Goal: Transaction & Acquisition: Download file/media

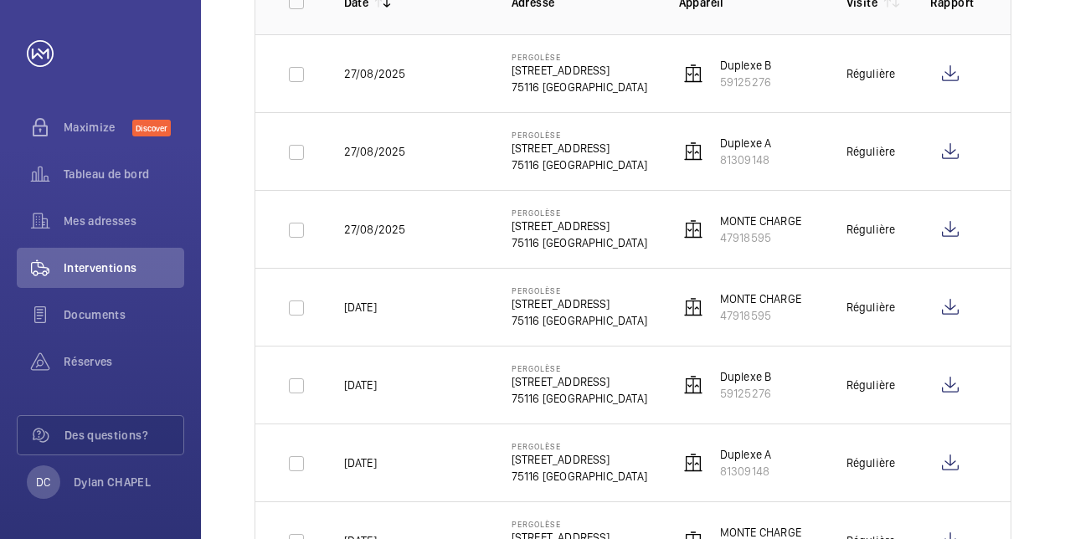
scroll to position [290, 0]
click at [377, 378] on p "[DATE]" at bounding box center [360, 384] width 33 height 17
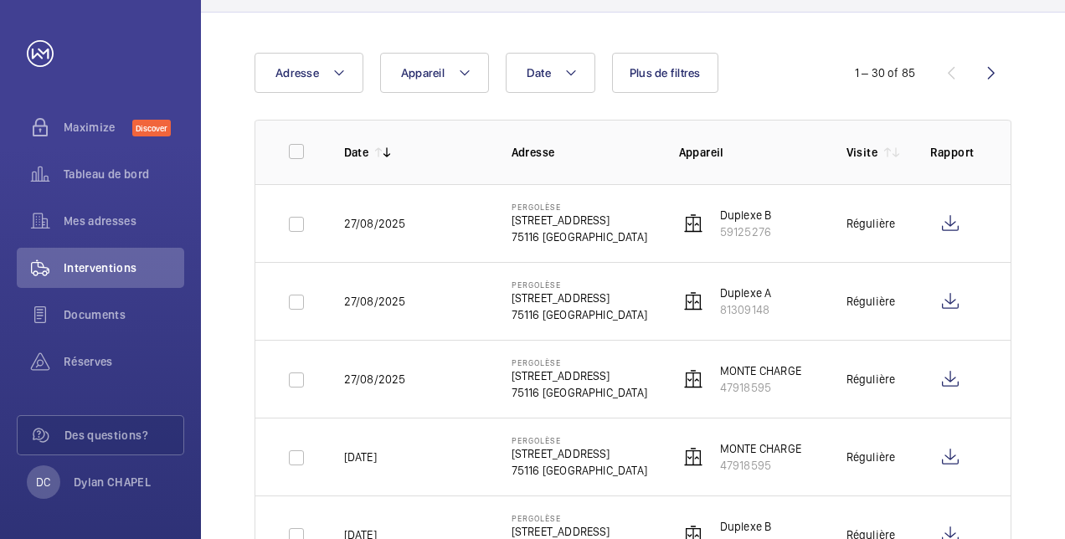
scroll to position [7, 0]
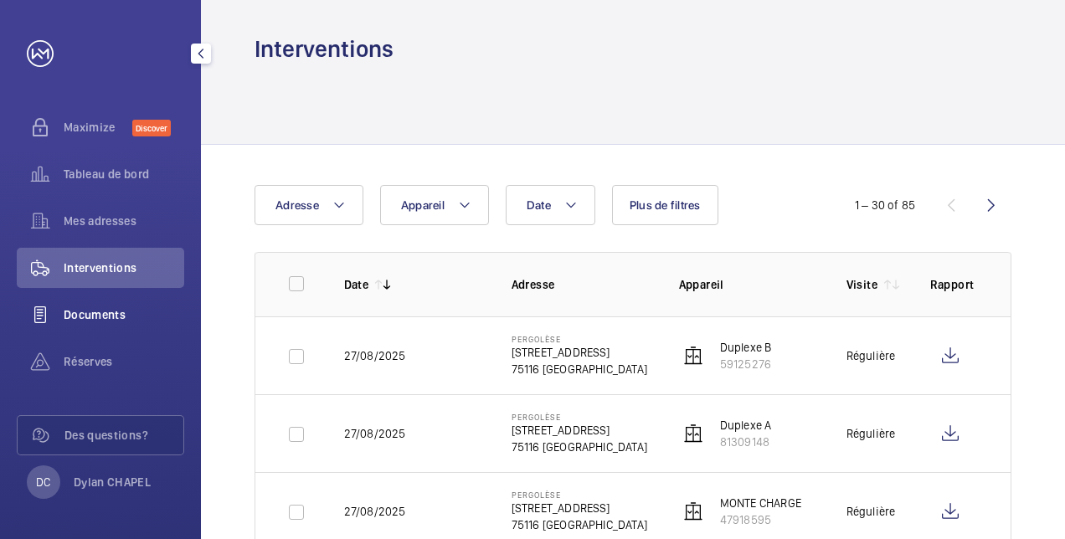
click at [85, 322] on span "Documents" at bounding box center [124, 314] width 121 height 17
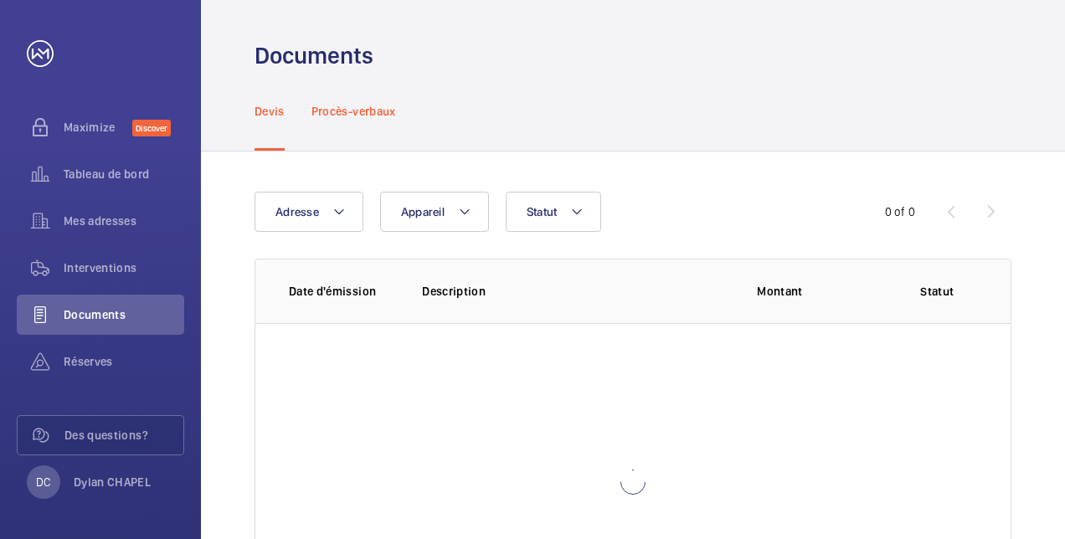
click at [358, 111] on p "Procès-verbaux" at bounding box center [353, 111] width 85 height 17
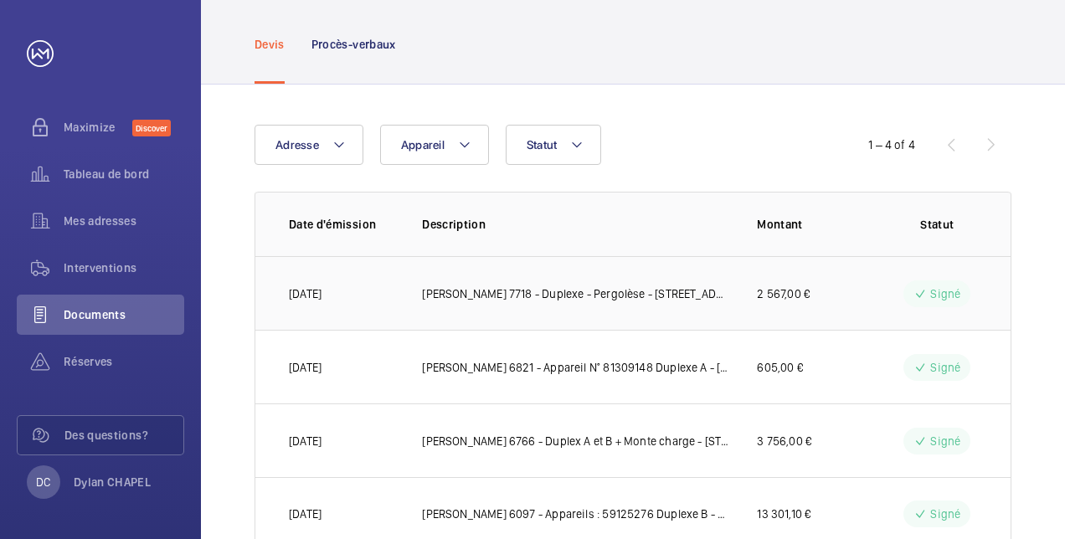
scroll to position [119, 0]
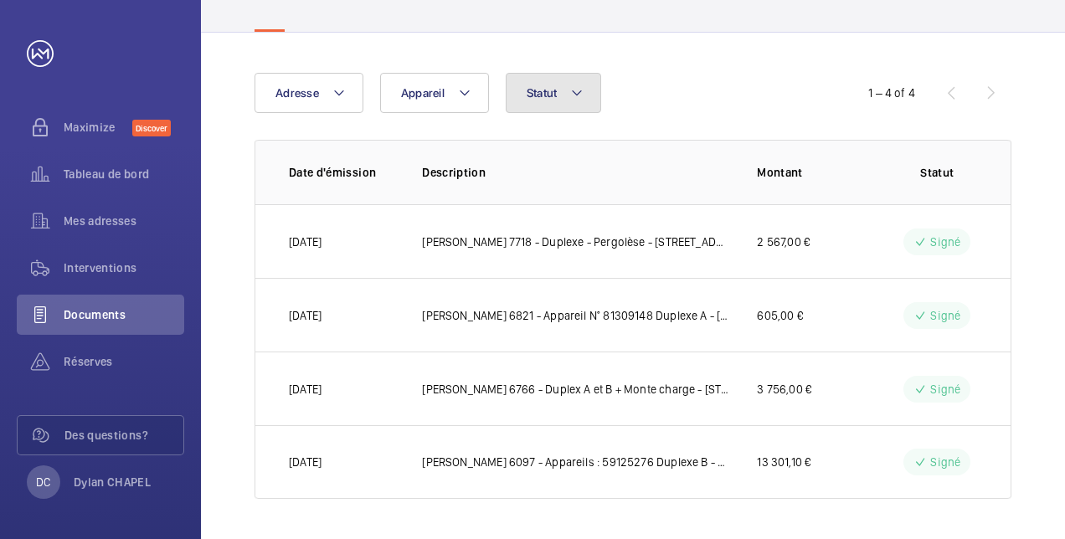
click at [555, 90] on span "Statut" at bounding box center [542, 92] width 31 height 13
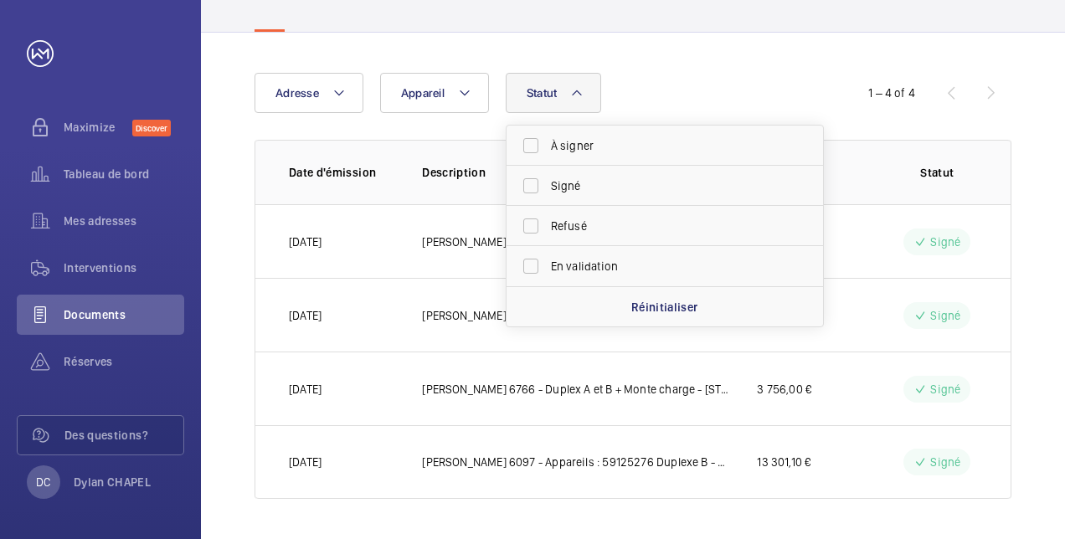
scroll to position [0, 0]
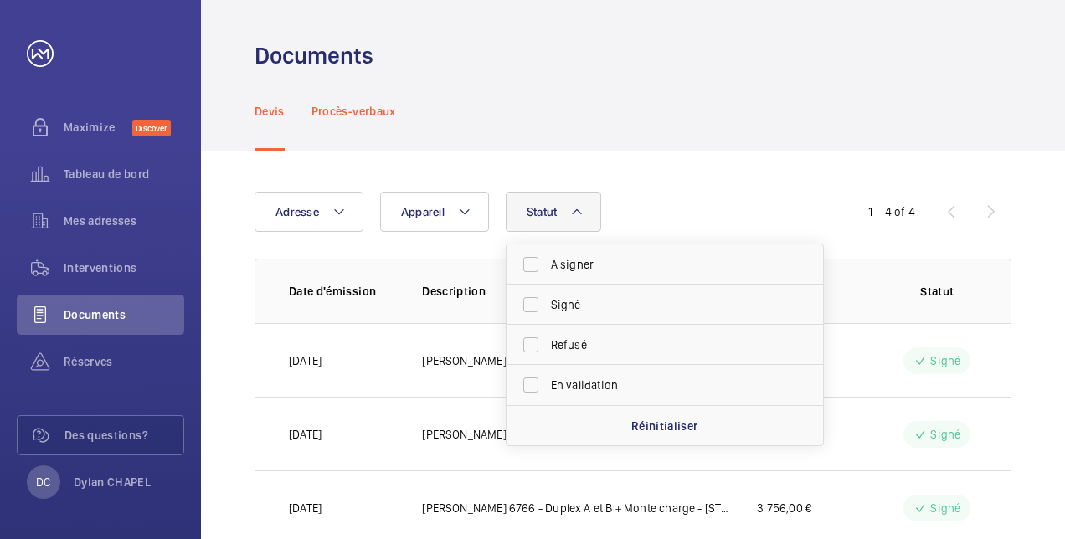
click at [364, 105] on p "Procès-verbaux" at bounding box center [353, 111] width 85 height 17
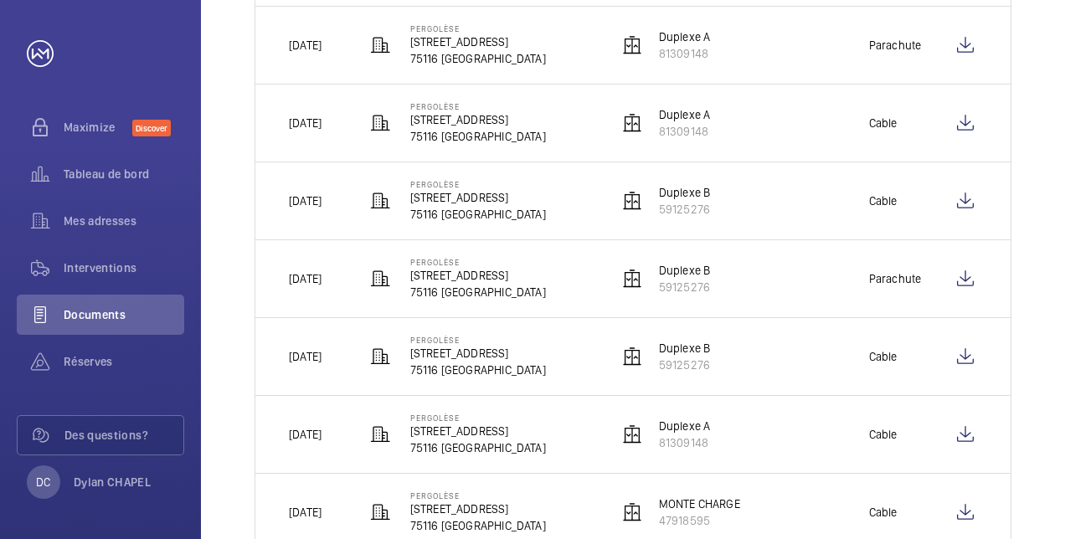
scroll to position [600, 0]
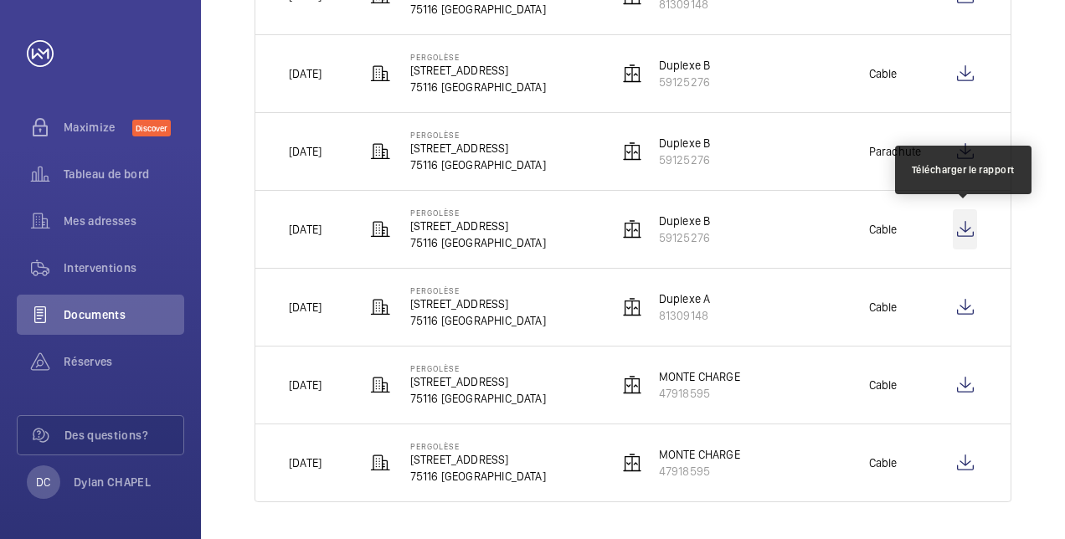
click at [959, 225] on wm-front-icon-button at bounding box center [965, 229] width 24 height 40
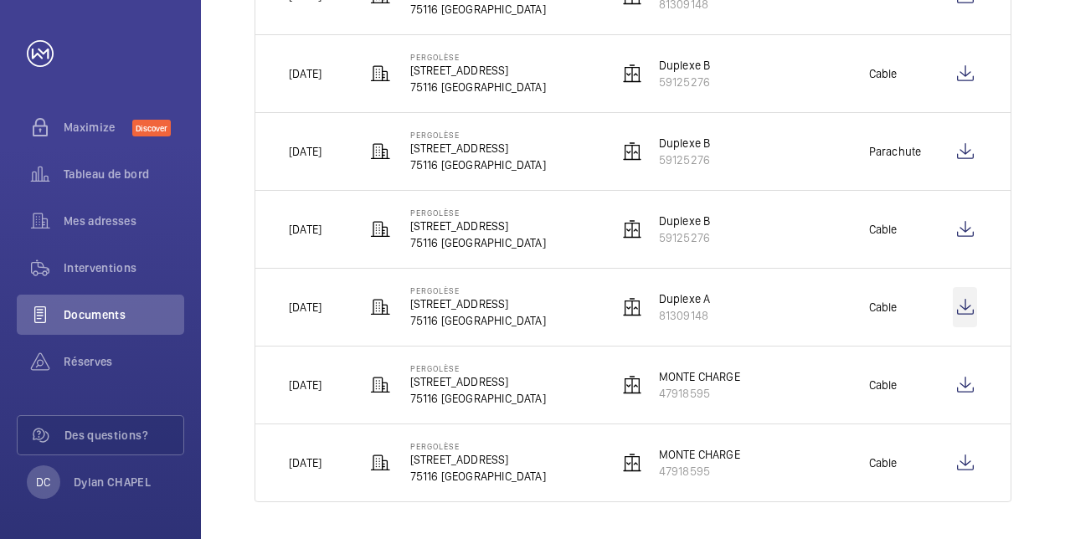
click at [966, 305] on wm-front-icon-button at bounding box center [965, 307] width 24 height 40
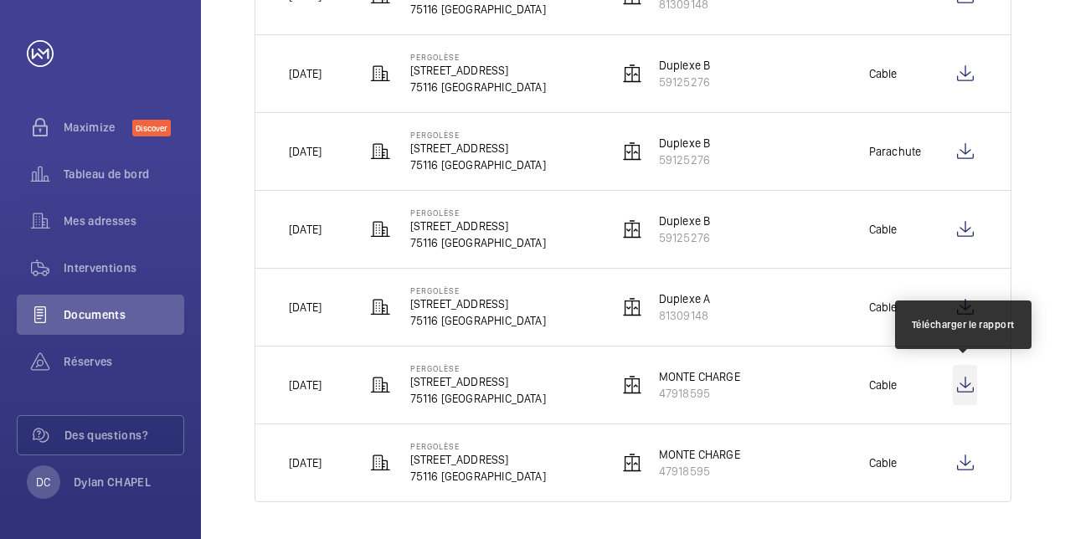
click at [973, 387] on wm-front-icon-button at bounding box center [965, 385] width 24 height 40
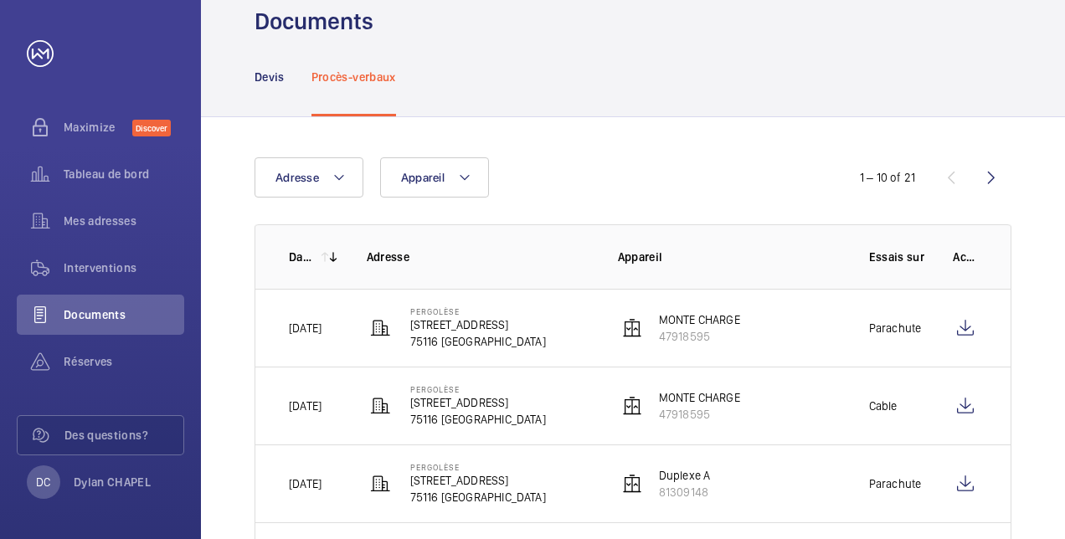
scroll to position [33, 0]
click at [462, 163] on button "Appareil" at bounding box center [434, 178] width 109 height 40
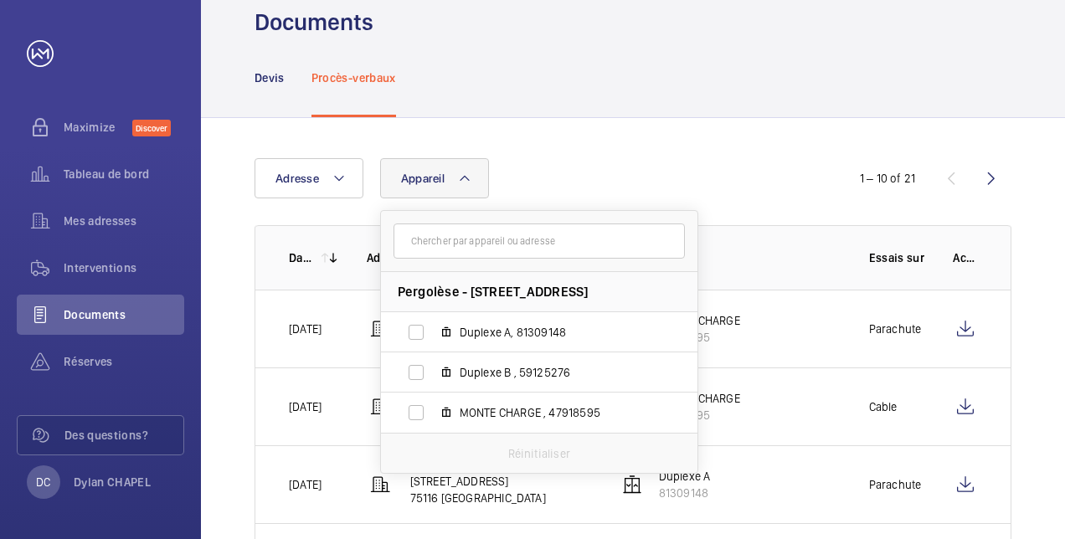
click at [602, 171] on div "Adresse Appareil Pergolèse - [STREET_ADDRESS][GEOGRAPHIC_DATA] A, 81309148 Dupl…" at bounding box center [533, 178] width 556 height 40
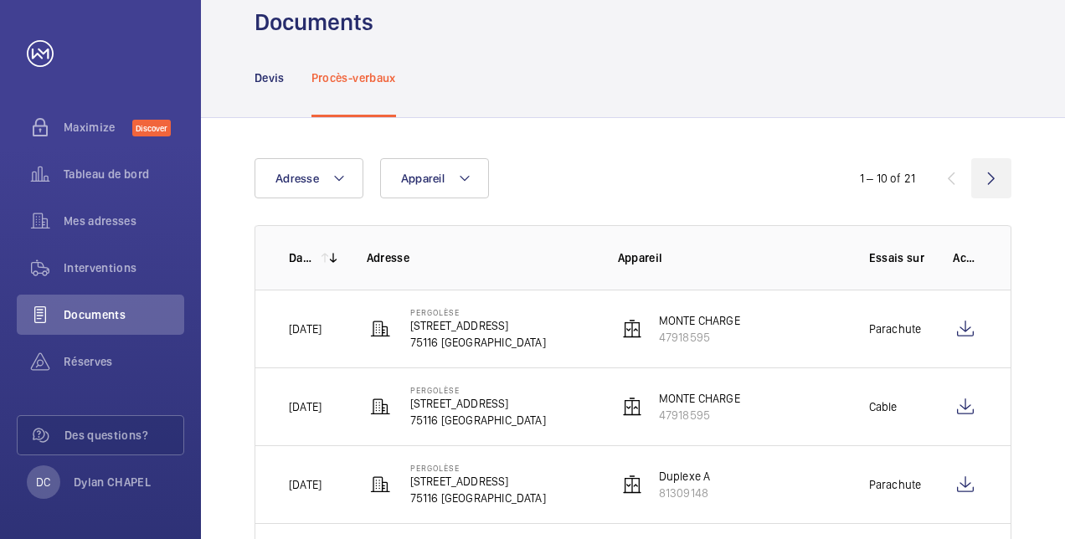
click at [990, 180] on wm-front-icon-button at bounding box center [991, 178] width 40 height 40
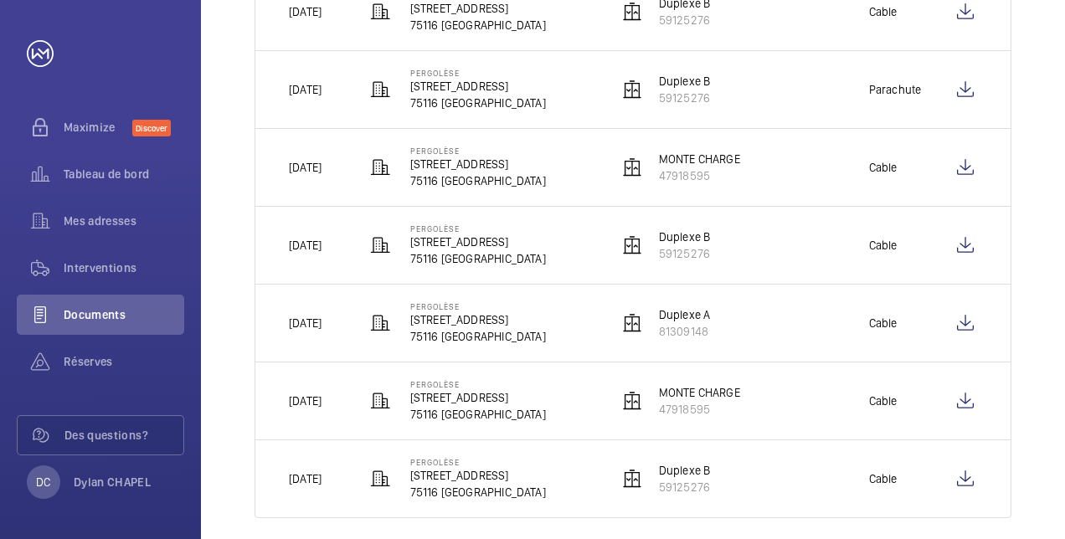
scroll to position [600, 0]
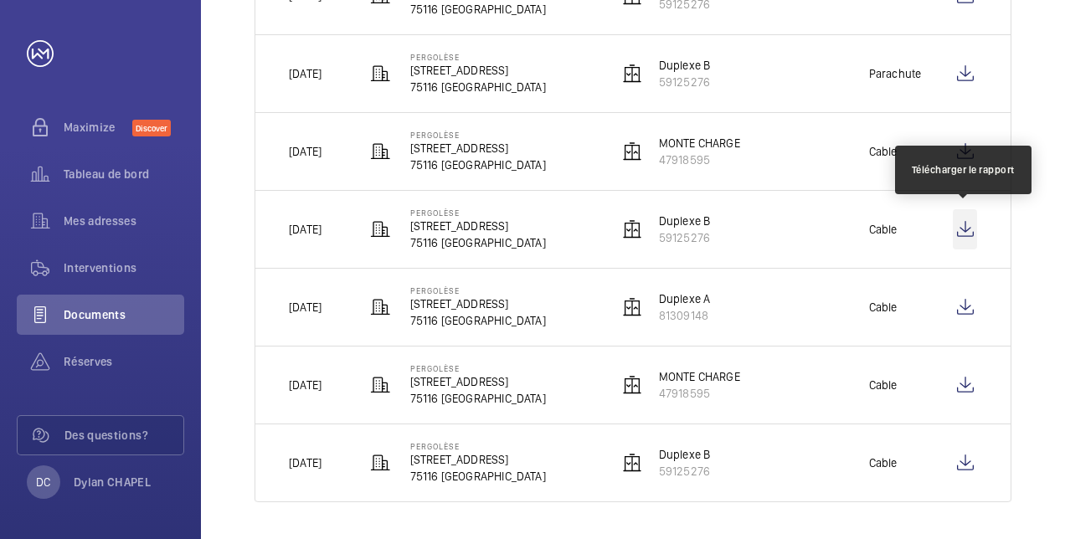
click at [956, 231] on wm-front-icon-button at bounding box center [965, 229] width 24 height 40
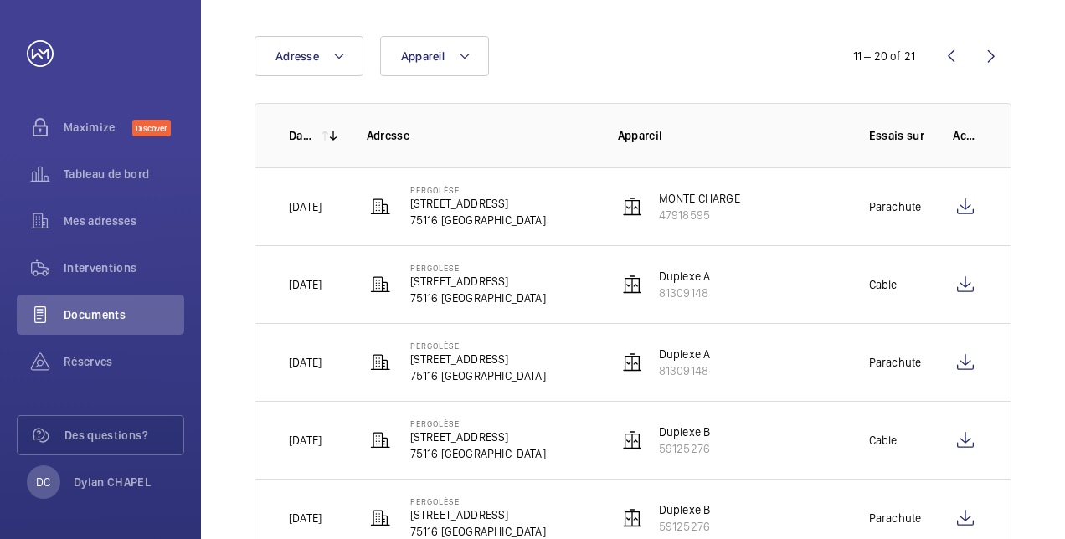
scroll to position [155, 0]
click at [340, 136] on th "Adresse" at bounding box center [465, 136] width 251 height 64
click at [333, 137] on mat-icon at bounding box center [333, 136] width 13 height 13
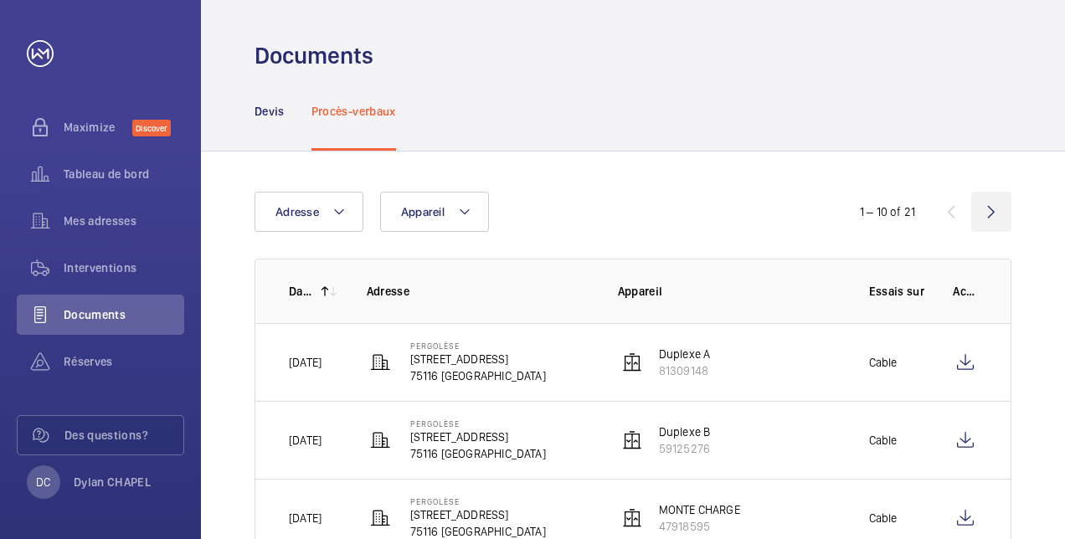
click at [981, 208] on wm-front-icon-button at bounding box center [991, 212] width 40 height 40
click at [990, 209] on wm-front-icon-button at bounding box center [991, 212] width 40 height 40
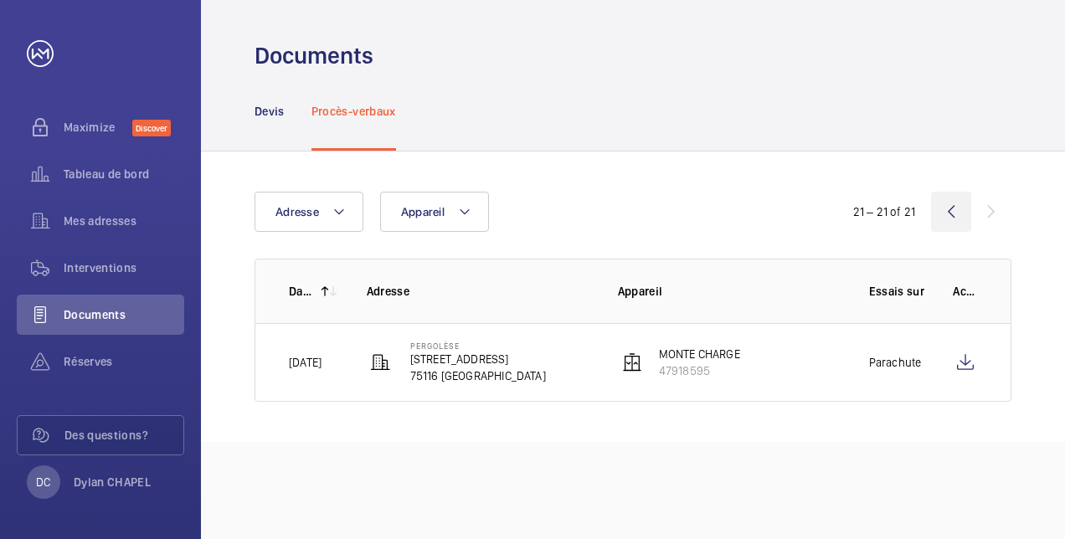
click at [948, 213] on wm-front-icon-button at bounding box center [951, 212] width 40 height 40
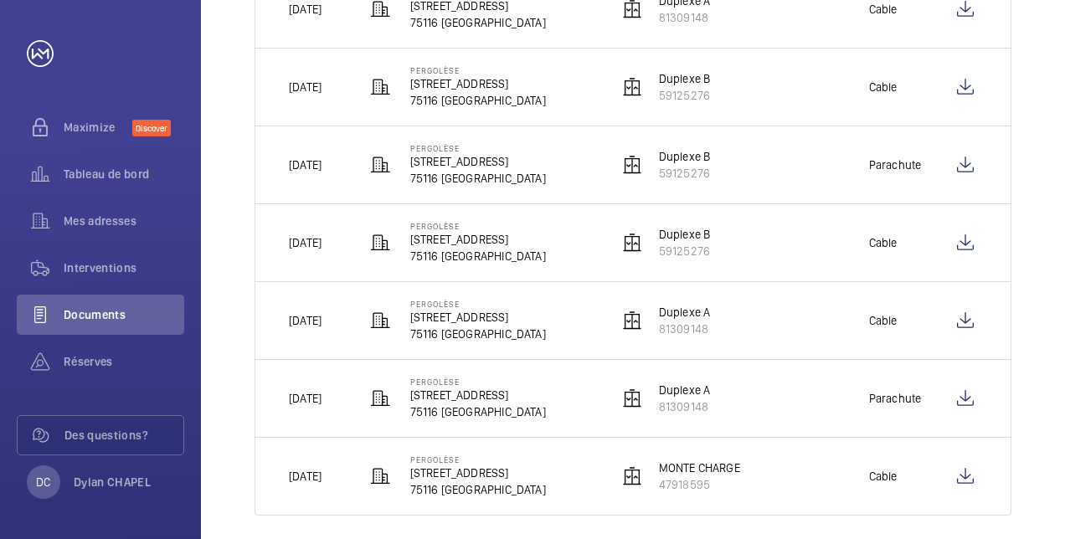
scroll to position [600, 0]
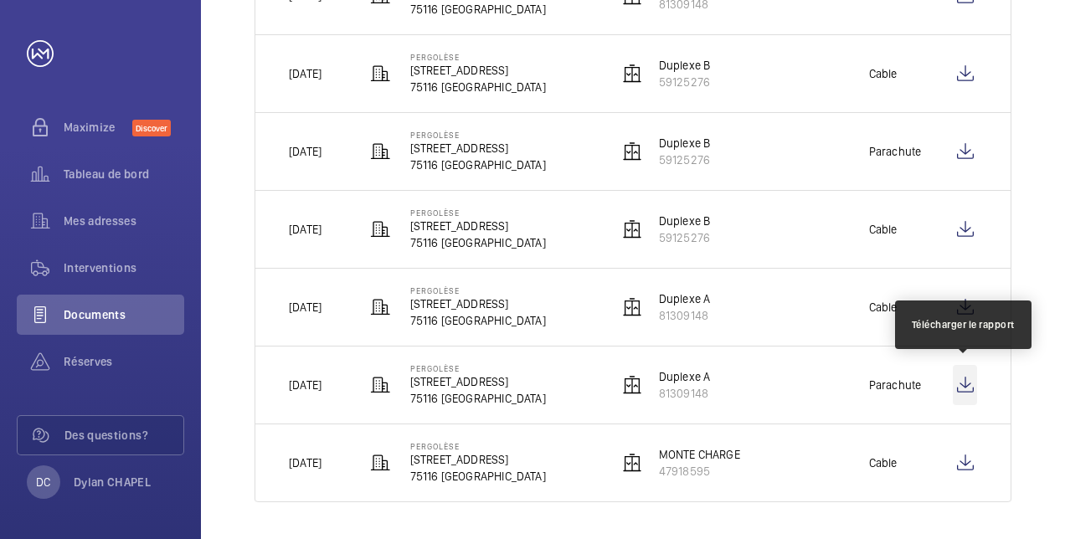
click at [960, 382] on wm-front-icon-button at bounding box center [965, 385] width 24 height 40
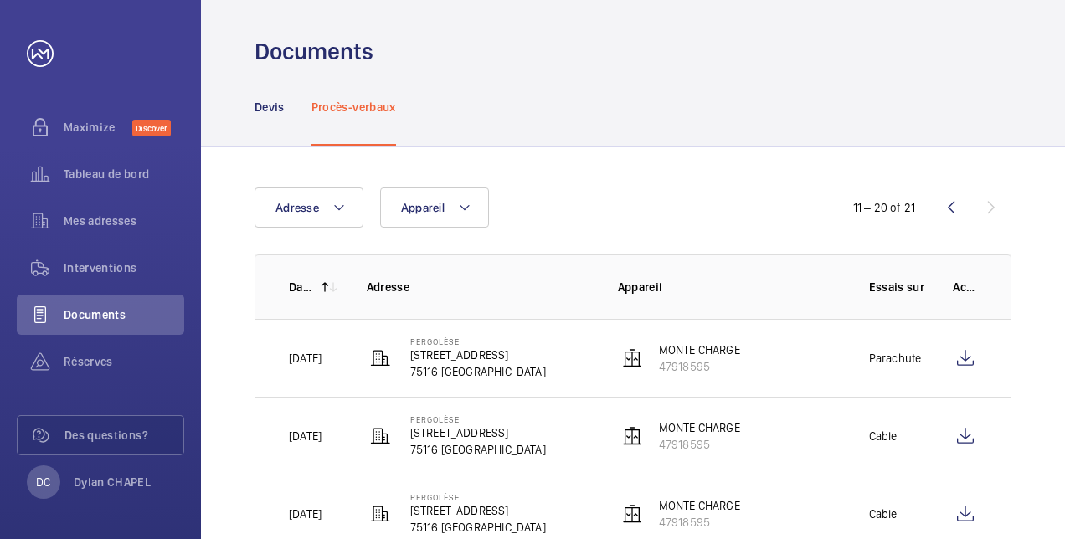
scroll to position [2, 0]
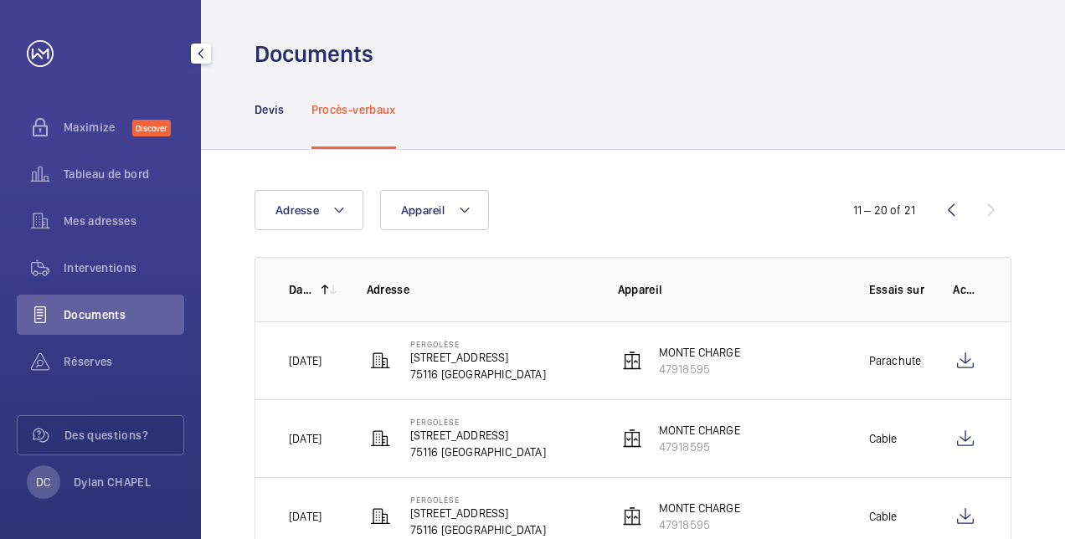
click at [87, 323] on div "Documents" at bounding box center [100, 315] width 167 height 40
click at [263, 103] on p "Devis" at bounding box center [270, 109] width 30 height 17
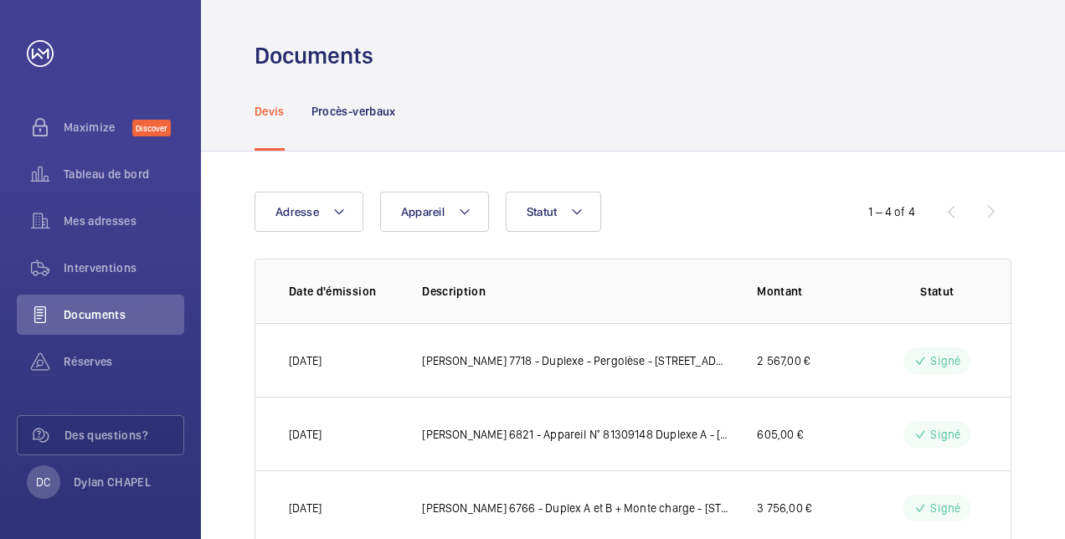
scroll to position [119, 0]
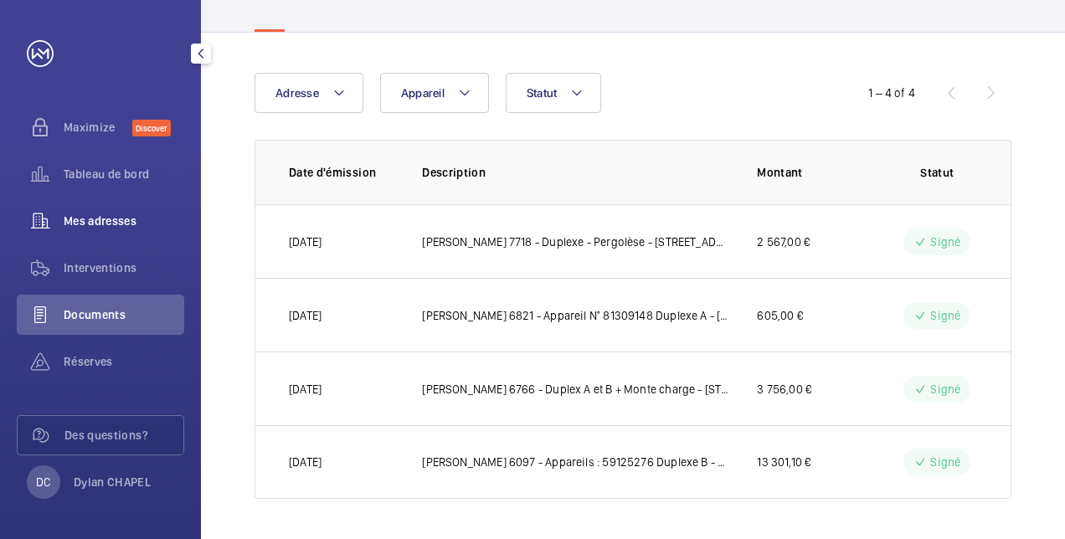
click at [106, 233] on div "Mes adresses" at bounding box center [100, 221] width 167 height 40
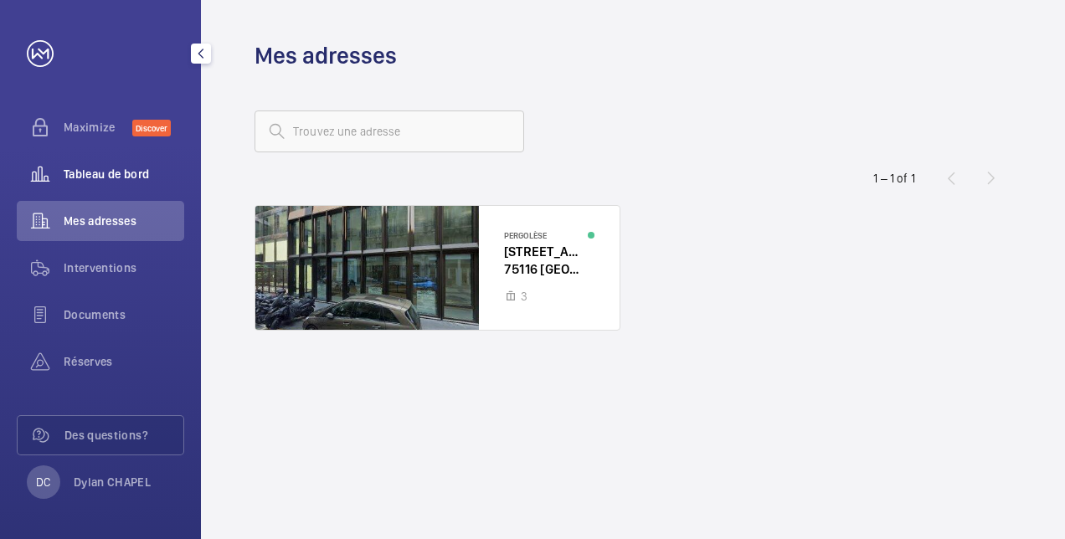
click at [94, 183] on div "Tableau de bord" at bounding box center [100, 174] width 167 height 40
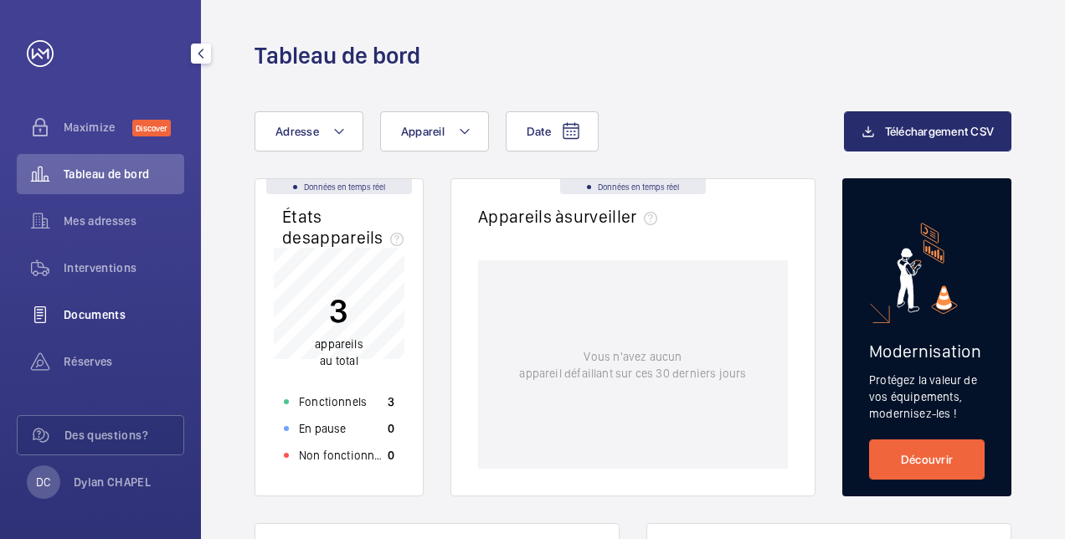
click at [65, 307] on span "Documents" at bounding box center [124, 314] width 121 height 17
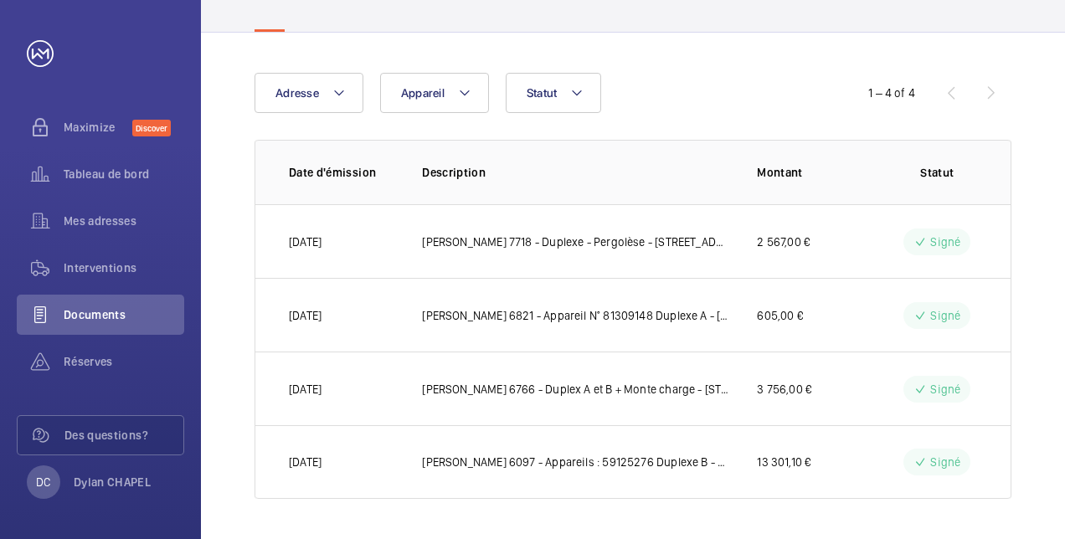
scroll to position [43, 0]
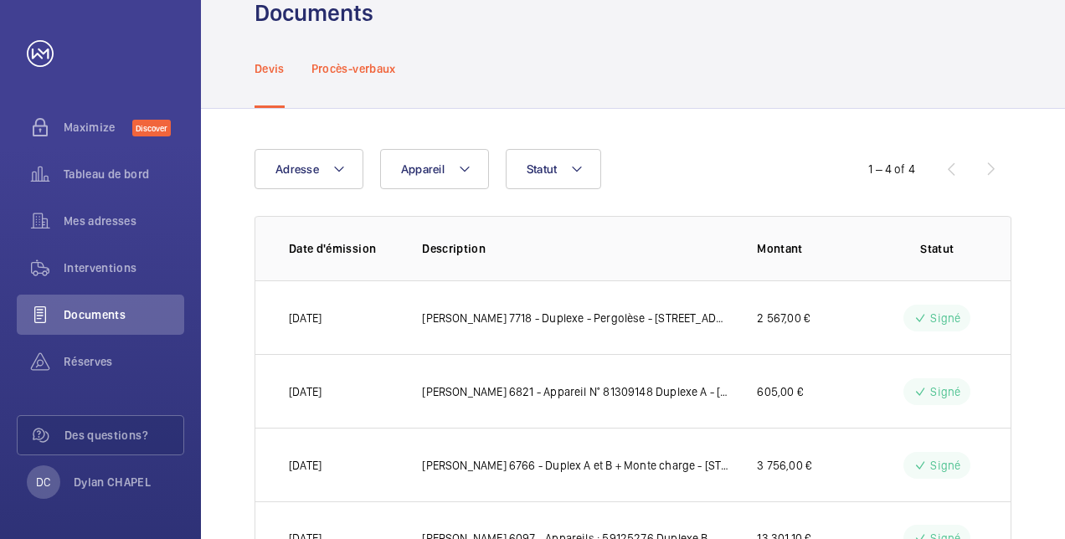
click at [368, 70] on p "Procès-verbaux" at bounding box center [353, 68] width 85 height 17
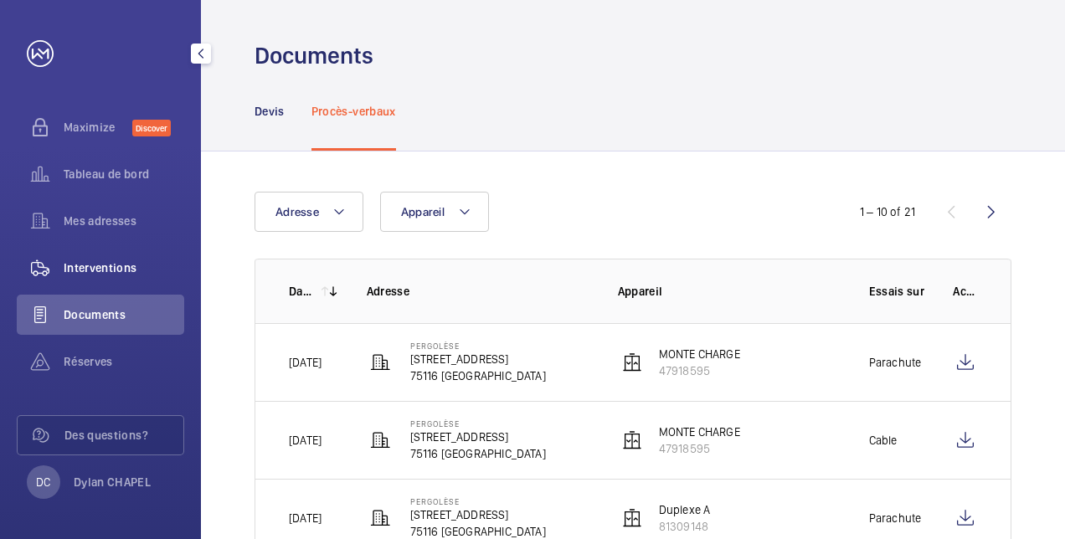
click at [105, 268] on span "Interventions" at bounding box center [124, 268] width 121 height 17
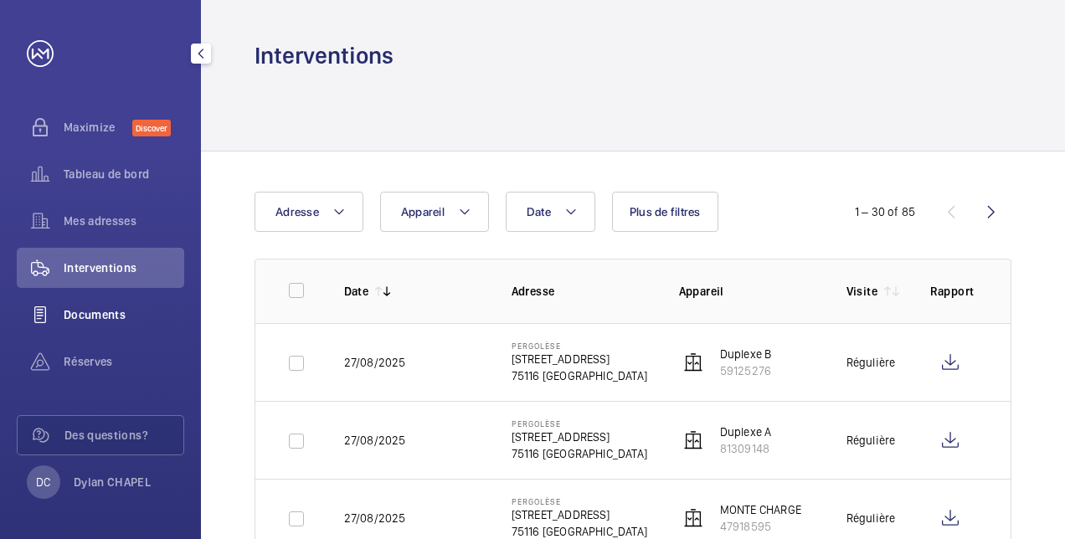
click at [87, 321] on span "Documents" at bounding box center [124, 314] width 121 height 17
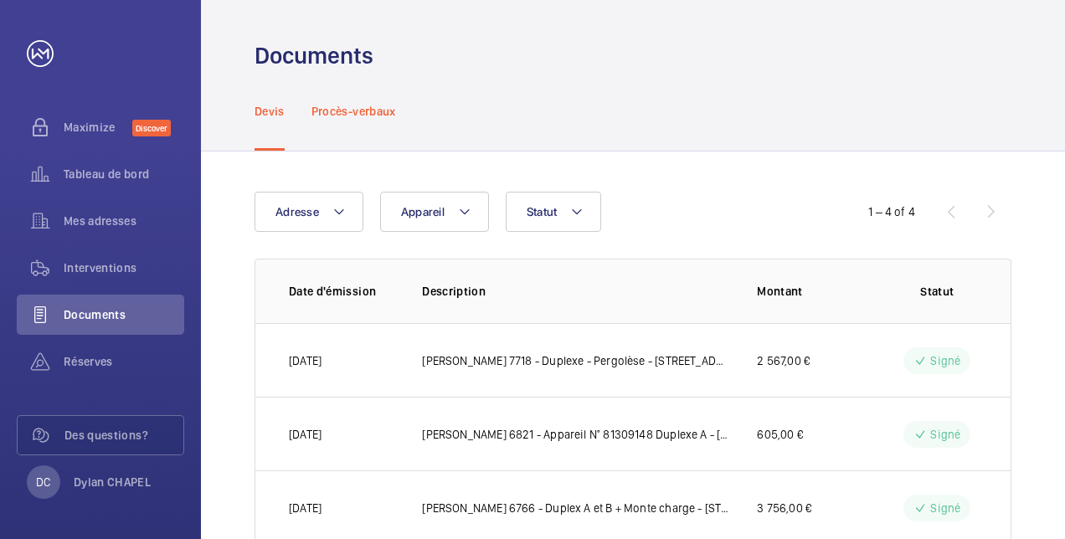
click at [372, 121] on div "Procès-verbaux" at bounding box center [353, 111] width 85 height 80
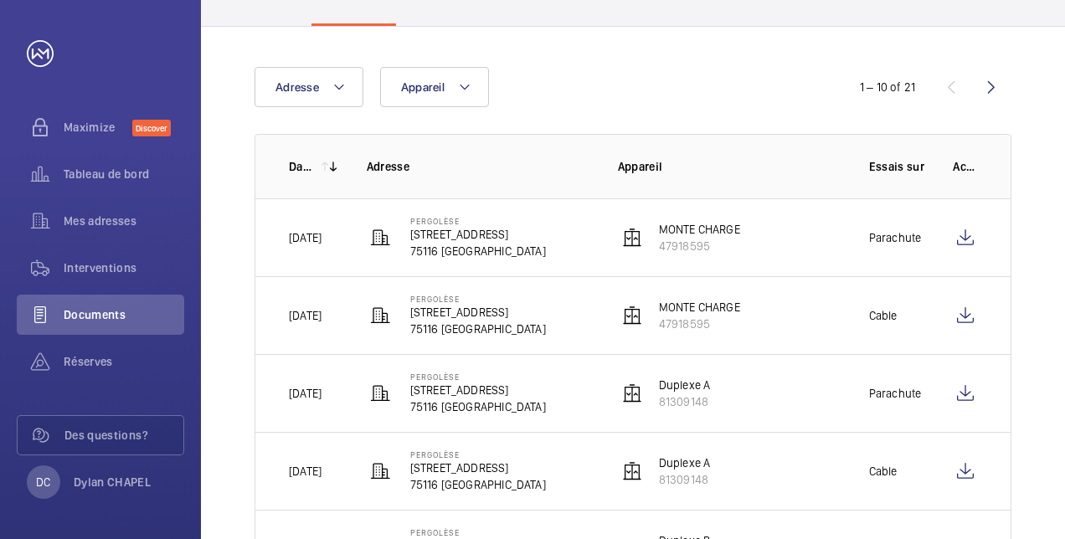
scroll to position [127, 0]
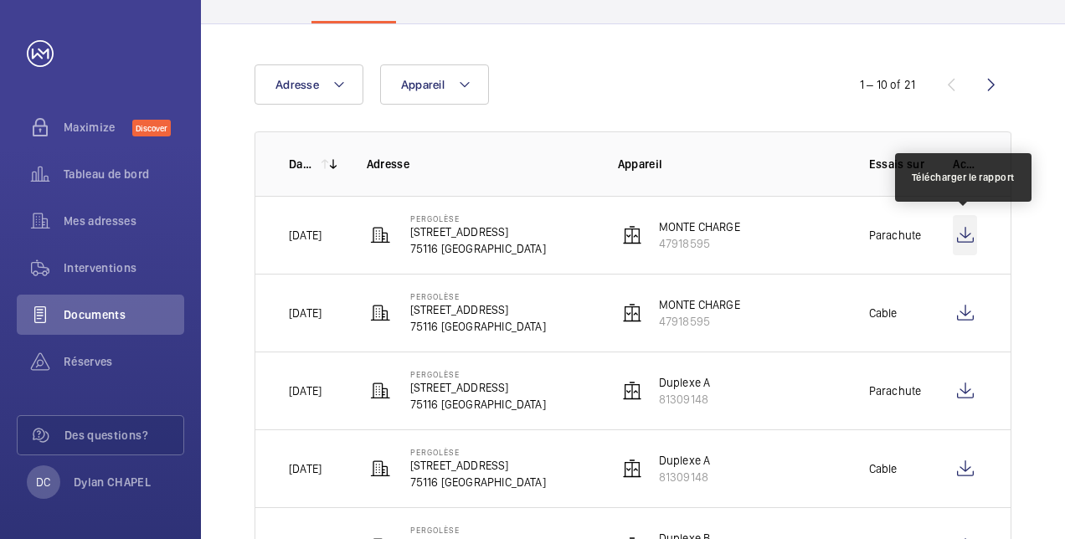
click at [962, 246] on wm-front-icon-button at bounding box center [965, 235] width 24 height 40
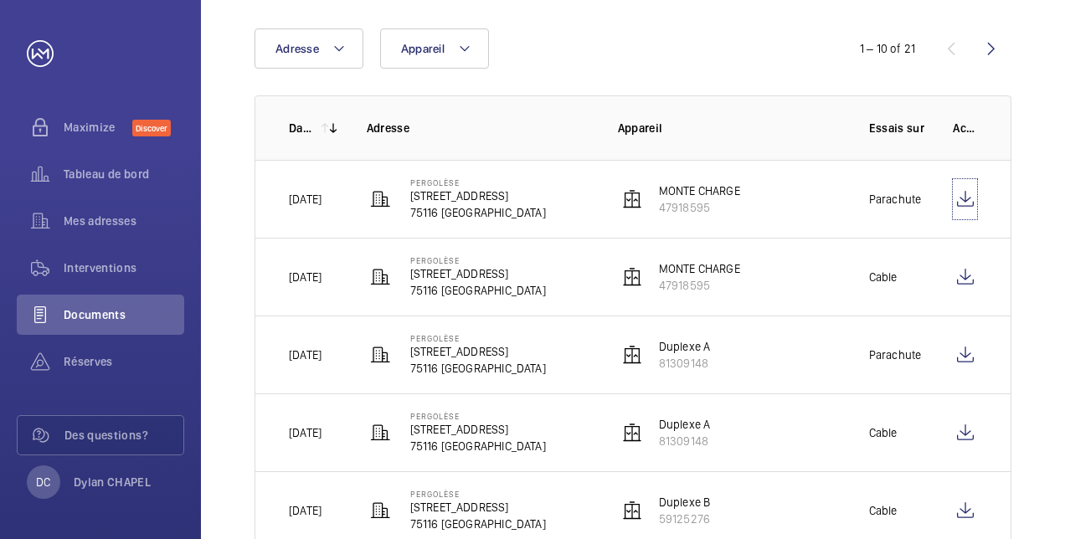
scroll to position [162, 0]
click at [995, 46] on wm-front-icon-button at bounding box center [991, 49] width 40 height 40
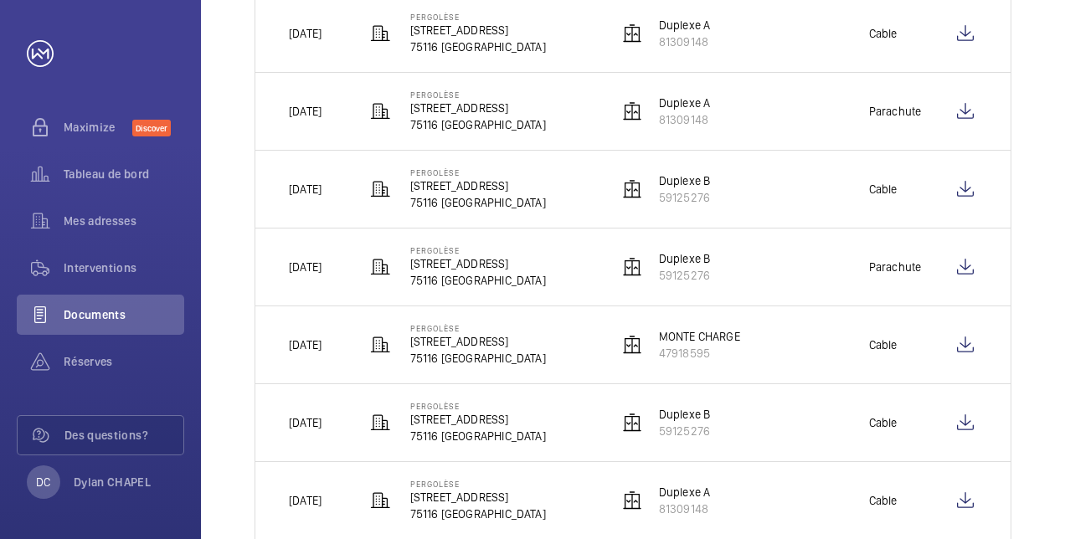
scroll to position [502, 0]
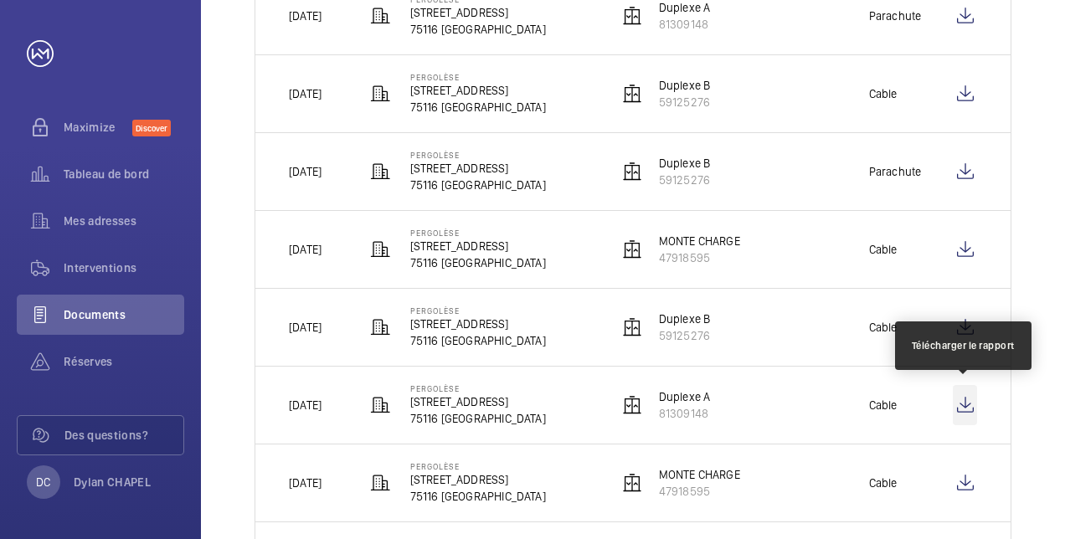
click at [959, 399] on wm-front-icon-button at bounding box center [965, 405] width 24 height 40
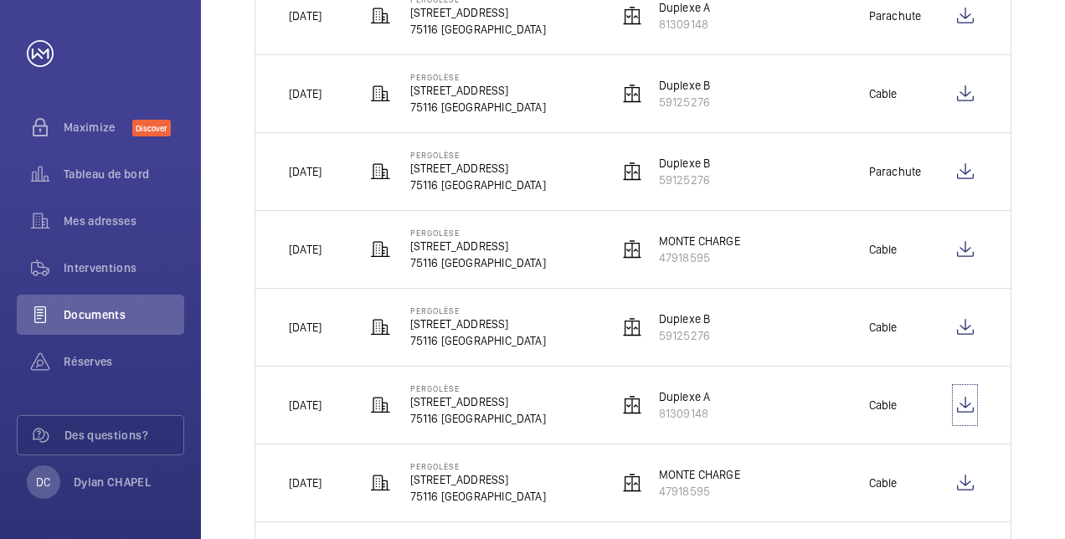
scroll to position [600, 0]
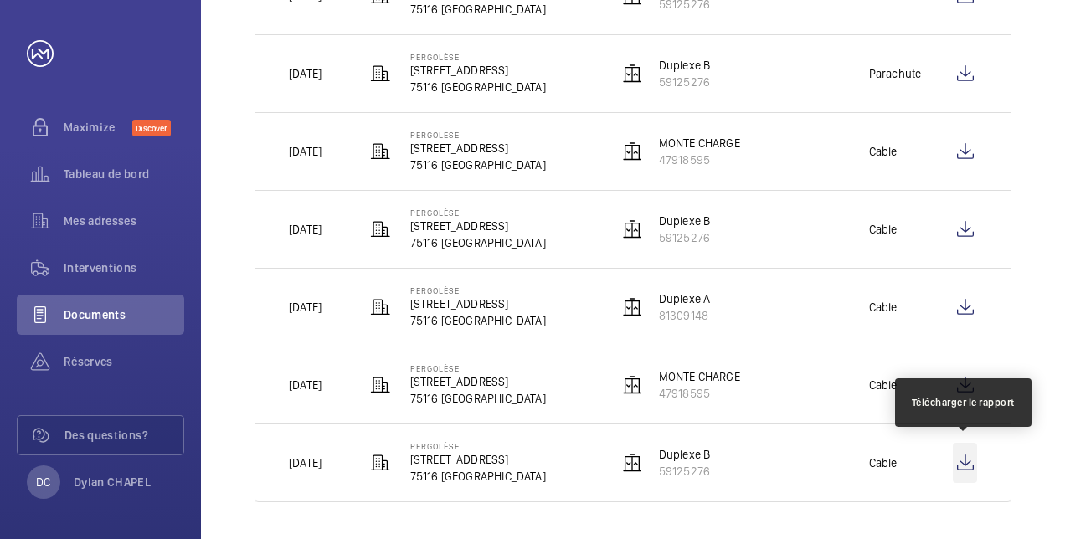
click at [960, 462] on wm-front-icon-button at bounding box center [965, 463] width 24 height 40
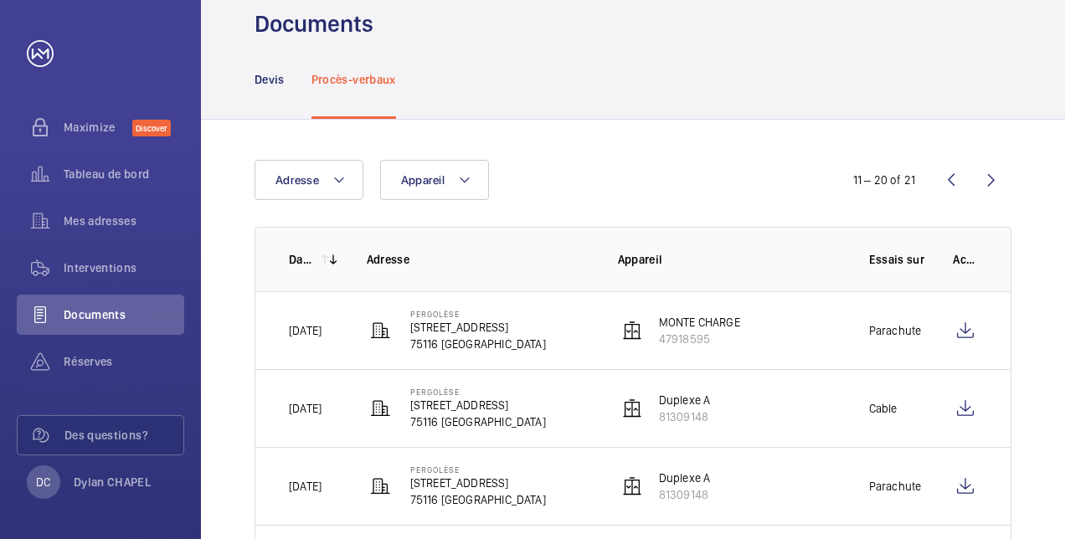
scroll to position [0, 0]
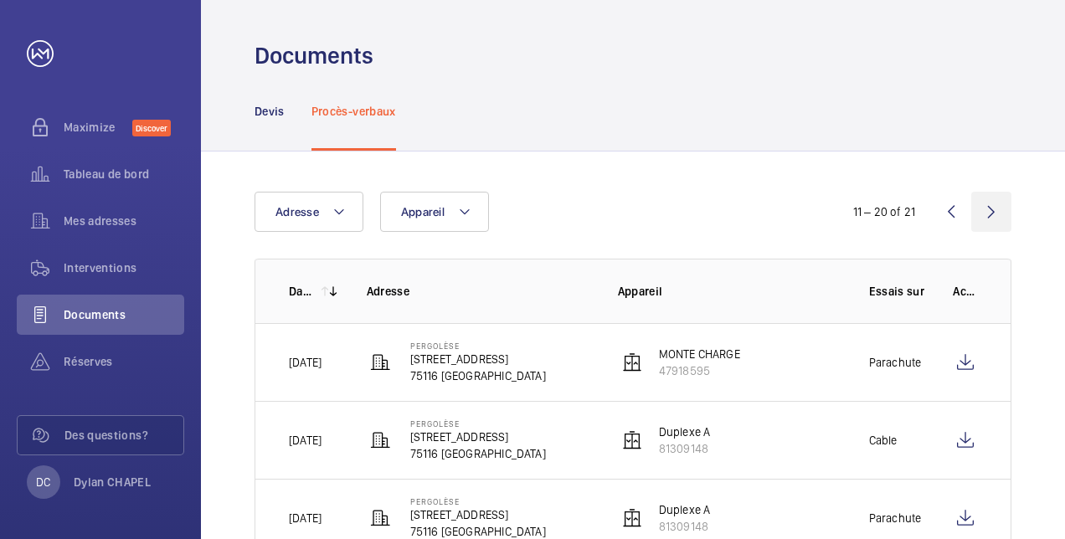
click at [988, 210] on wm-front-icon-button at bounding box center [991, 212] width 40 height 40
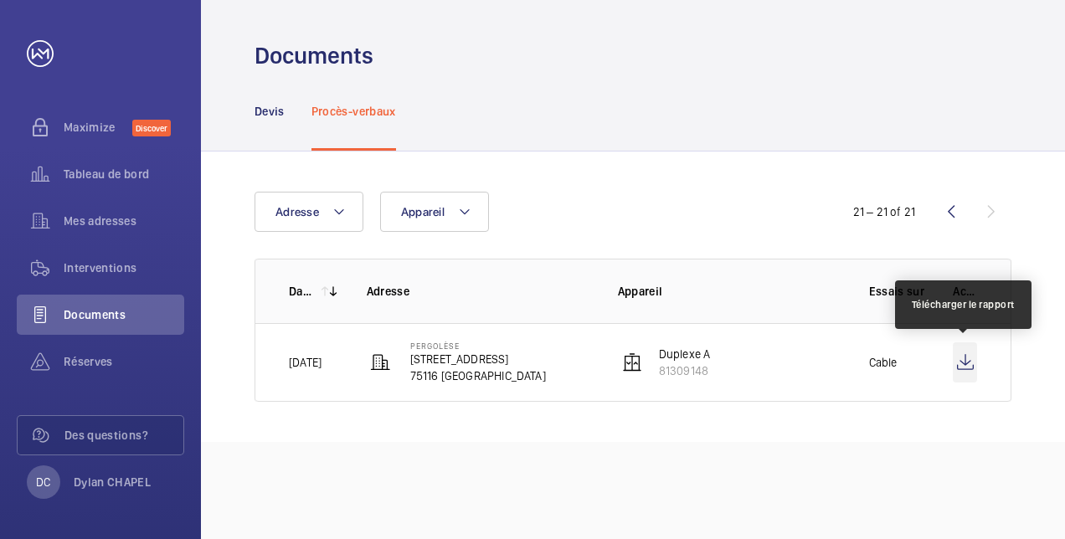
click at [964, 364] on wm-front-icon-button at bounding box center [965, 362] width 24 height 40
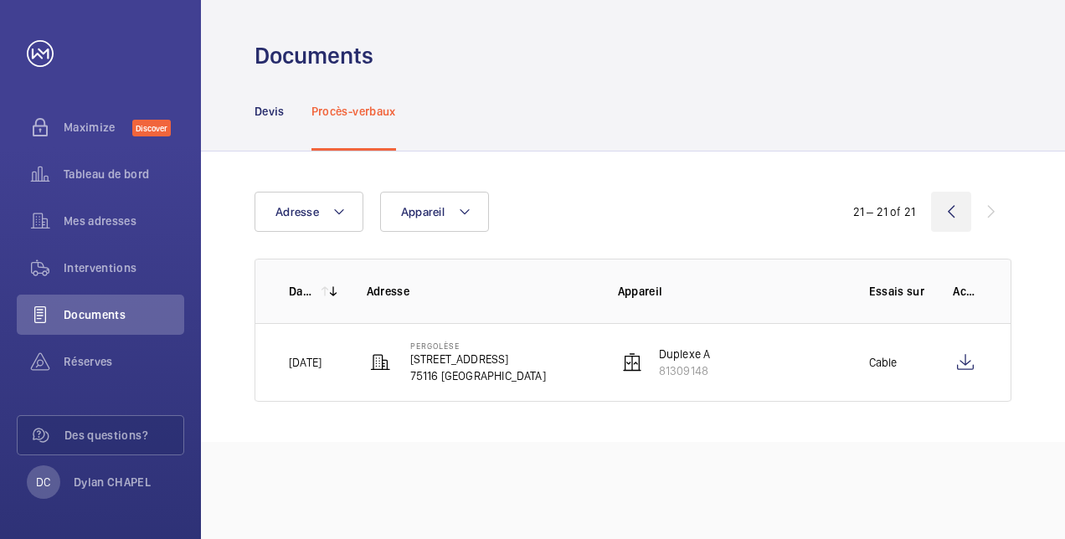
click at [946, 206] on wm-front-icon-button at bounding box center [951, 212] width 40 height 40
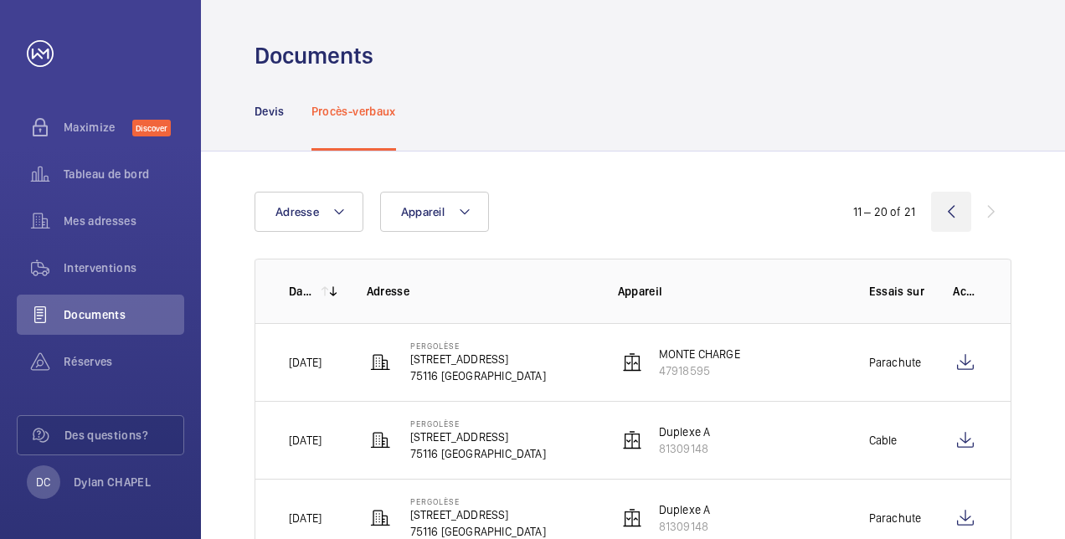
click at [946, 206] on wm-front-icon-button at bounding box center [951, 212] width 40 height 40
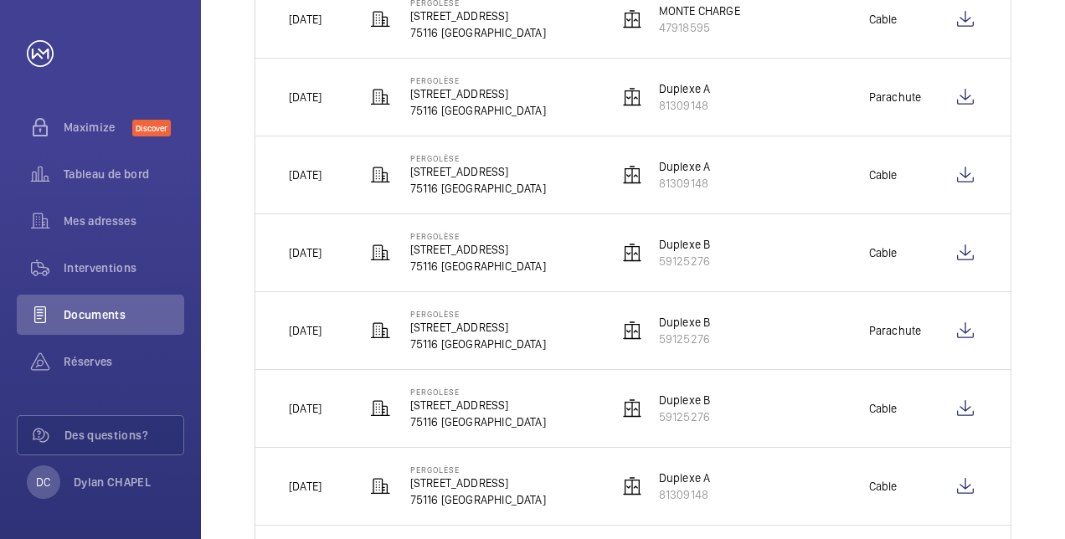
scroll to position [424, 0]
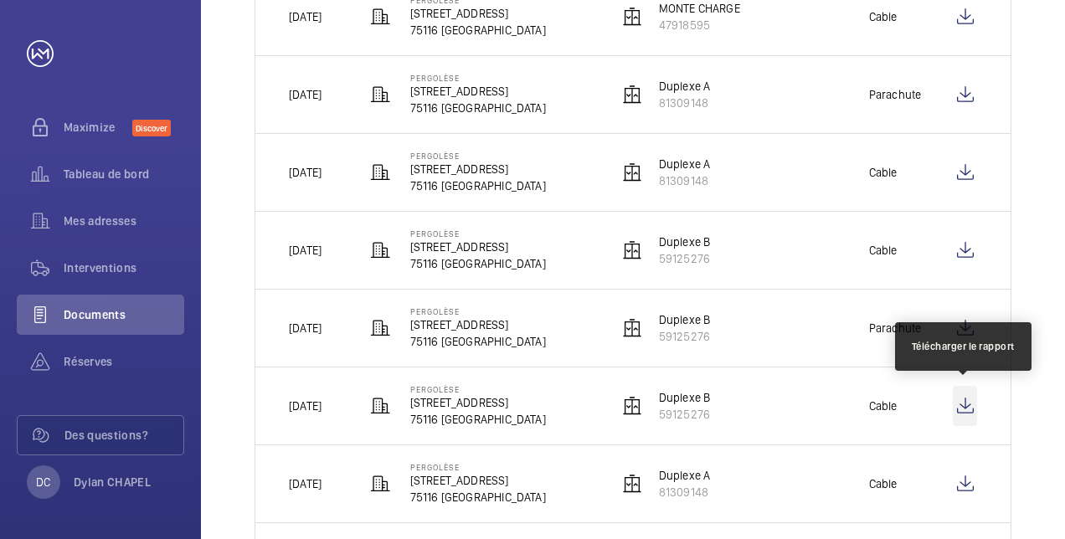
click at [970, 404] on wm-front-icon-button at bounding box center [965, 406] width 24 height 40
